Goal: Find specific page/section: Find specific page/section

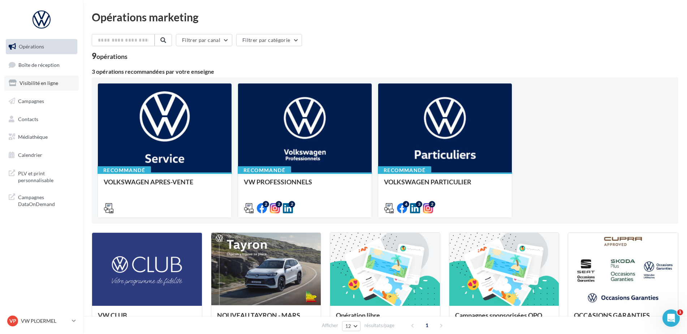
click at [55, 87] on link "Visibilité en ligne" at bounding box center [41, 82] width 74 height 15
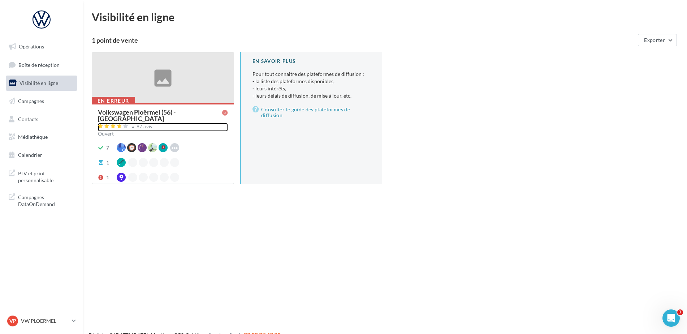
click at [142, 124] on div "97 avis" at bounding box center [144, 126] width 16 height 5
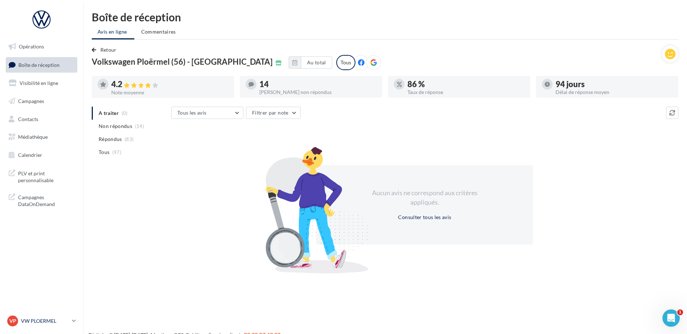
click at [28, 323] on p "VW PLOERMEL" at bounding box center [45, 320] width 48 height 7
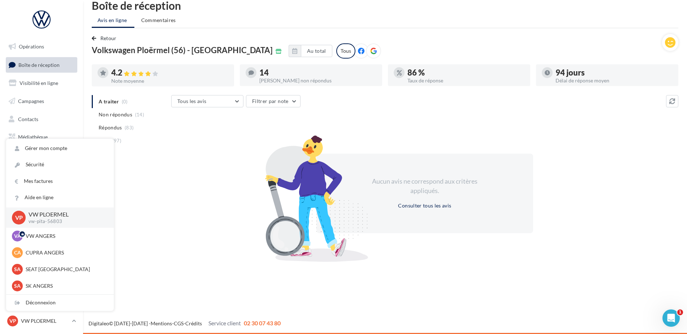
scroll to position [66, 0]
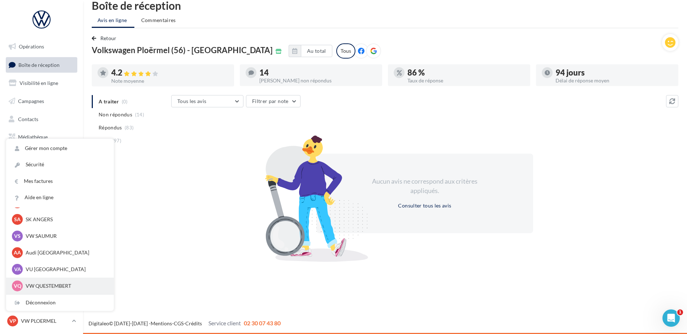
click at [47, 282] on div "VQ VW QUESTEMBERT vw-pita-56230" at bounding box center [60, 285] width 96 height 11
